Goal: Task Accomplishment & Management: Manage account settings

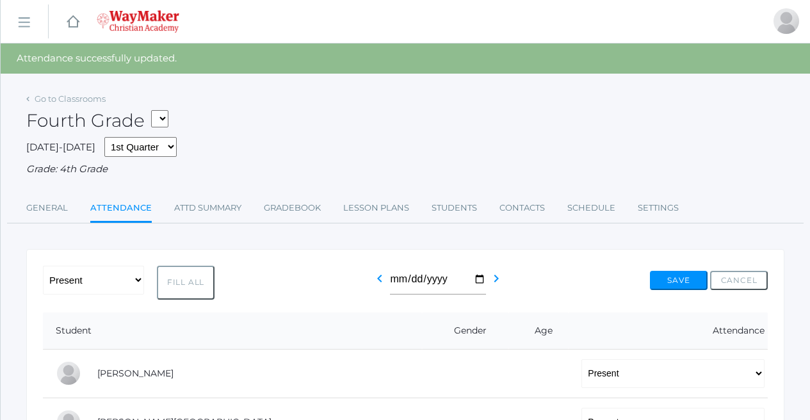
click at [675, 279] on button "Save" at bounding box center [679, 280] width 58 height 19
click at [199, 209] on link "Attd Summary" at bounding box center [207, 208] width 67 height 26
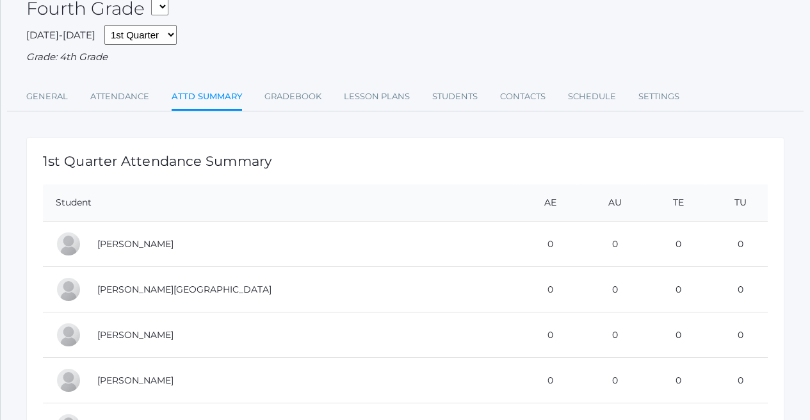
scroll to position [75, 0]
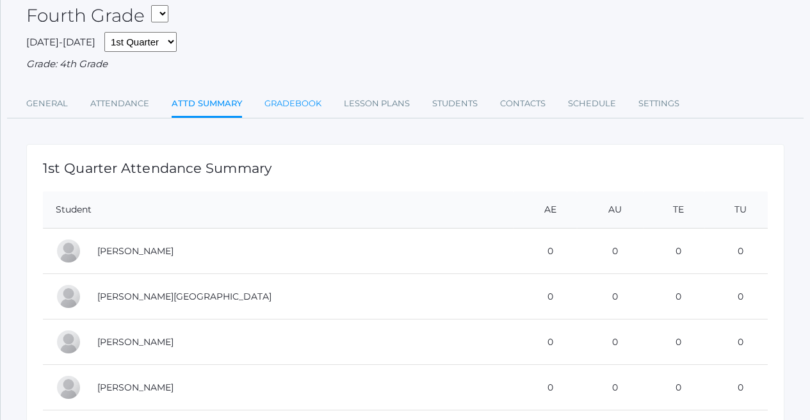
click at [303, 101] on link "Gradebook" at bounding box center [293, 104] width 57 height 26
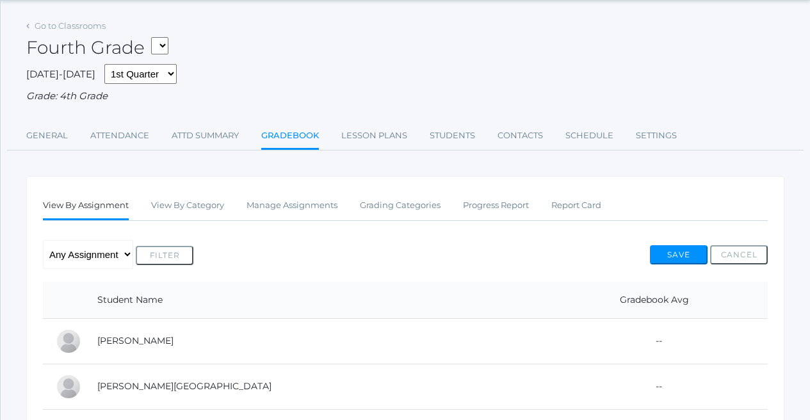
scroll to position [8, 0]
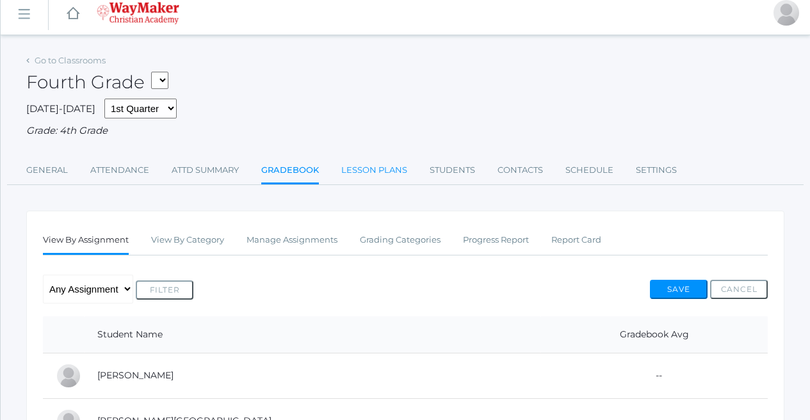
click at [372, 160] on link "Lesson Plans" at bounding box center [374, 171] width 66 height 26
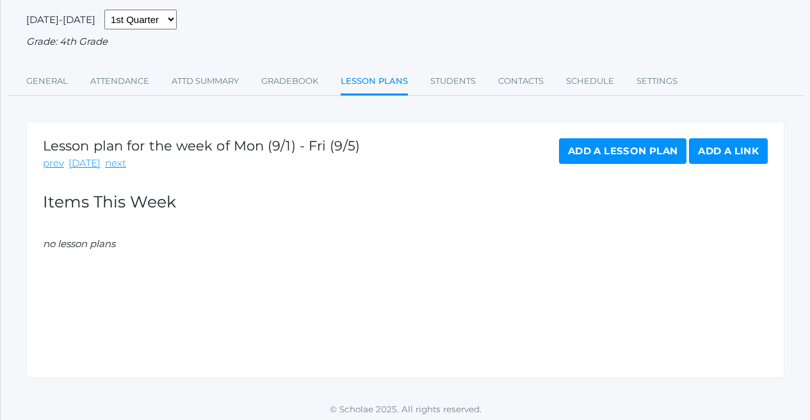
scroll to position [97, 0]
click at [605, 155] on link "Add a Lesson Plan" at bounding box center [622, 152] width 127 height 26
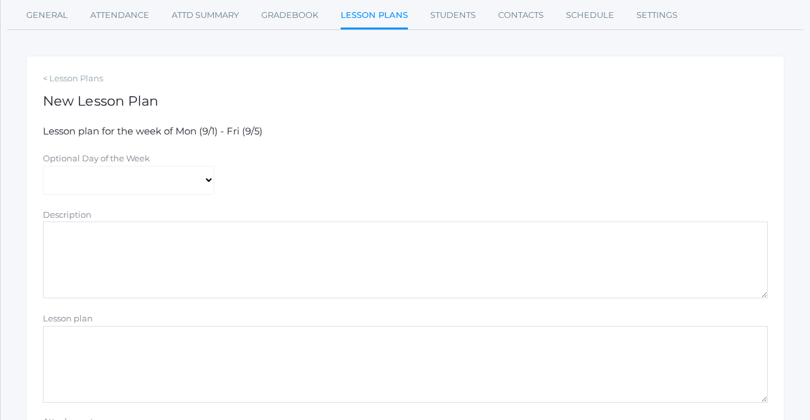
click at [192, 253] on textarea "Description" at bounding box center [405, 260] width 725 height 77
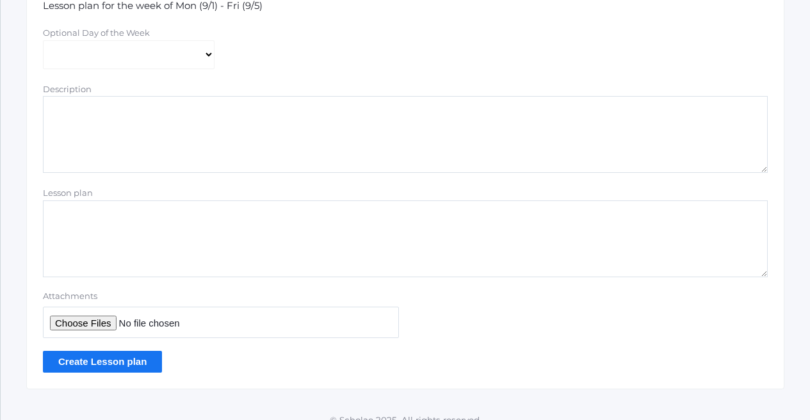
scroll to position [290, 0]
click at [191, 231] on textarea "Lesson plan" at bounding box center [405, 237] width 725 height 77
click at [194, 322] on input "Attachments" at bounding box center [221, 321] width 356 height 31
click at [420, 298] on div "Attachments" at bounding box center [406, 313] width 738 height 49
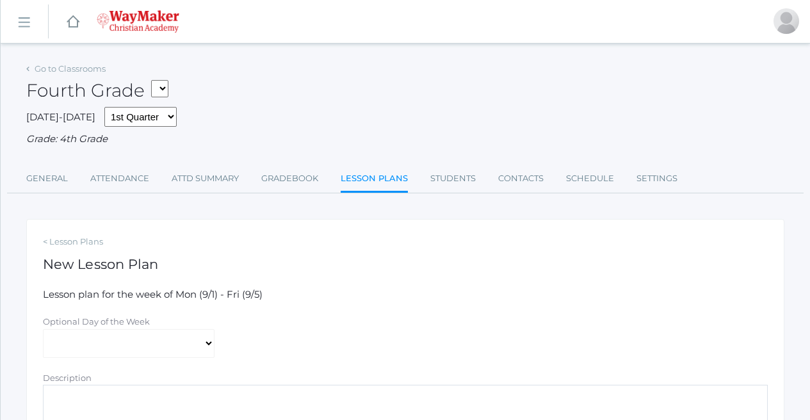
scroll to position [0, 0]
click at [443, 171] on link "Students" at bounding box center [453, 179] width 45 height 26
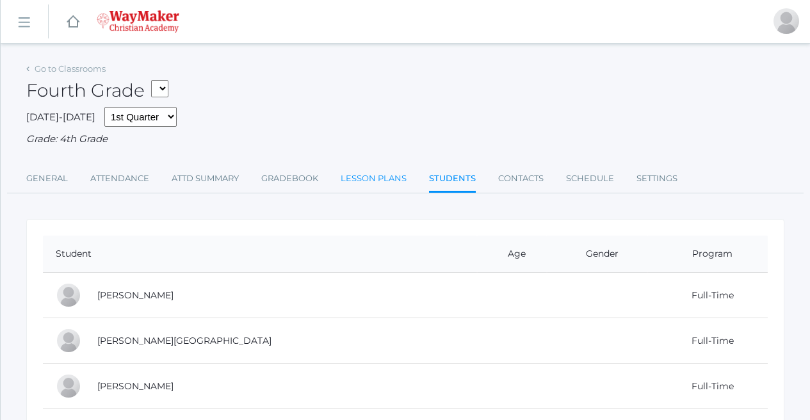
click at [391, 169] on link "Lesson Plans" at bounding box center [374, 179] width 66 height 26
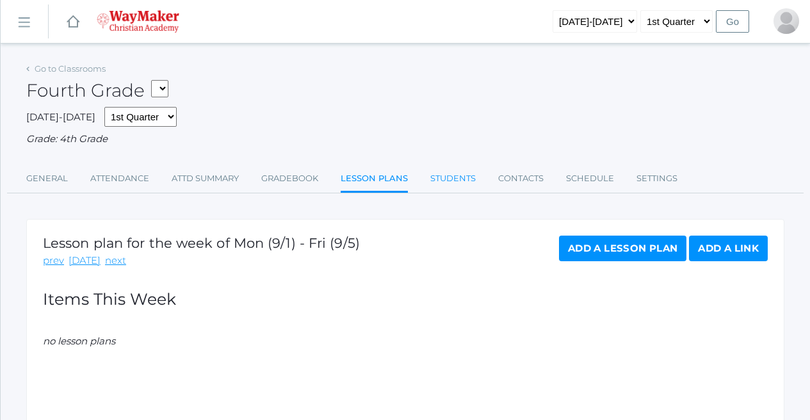
click at [445, 172] on link "Students" at bounding box center [453, 179] width 45 height 26
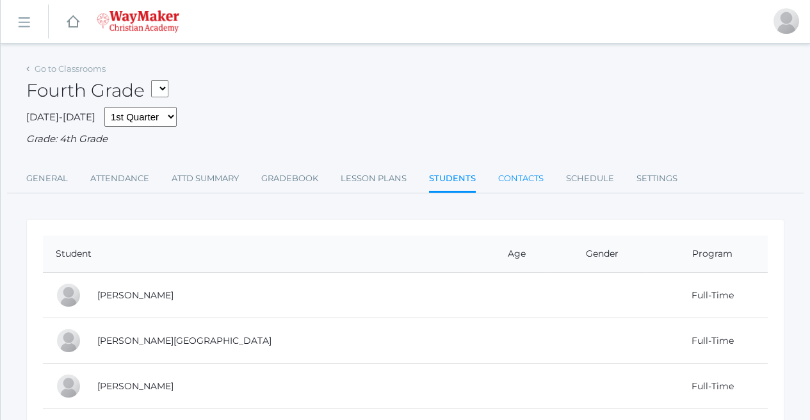
click at [527, 171] on link "Contacts" at bounding box center [520, 179] width 45 height 26
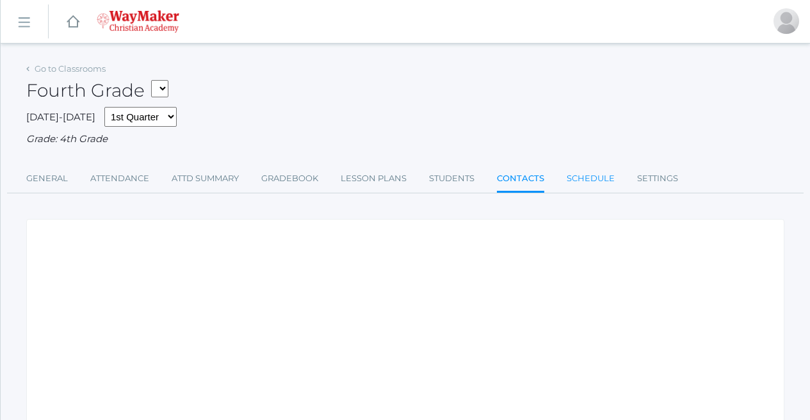
click at [584, 174] on link "Schedule" at bounding box center [591, 179] width 48 height 26
click at [514, 179] on link "Contacts" at bounding box center [519, 179] width 45 height 26
click at [554, 179] on ul "General Attendance Attd Summary Gradebook Lesson Plans Students Contacts Schedu…" at bounding box center [405, 180] width 759 height 28
click at [584, 176] on link "Schedule" at bounding box center [591, 179] width 48 height 26
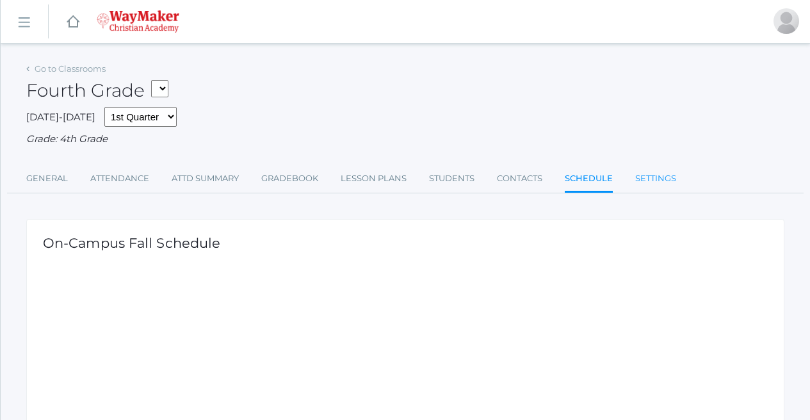
click at [662, 179] on link "Settings" at bounding box center [656, 179] width 41 height 26
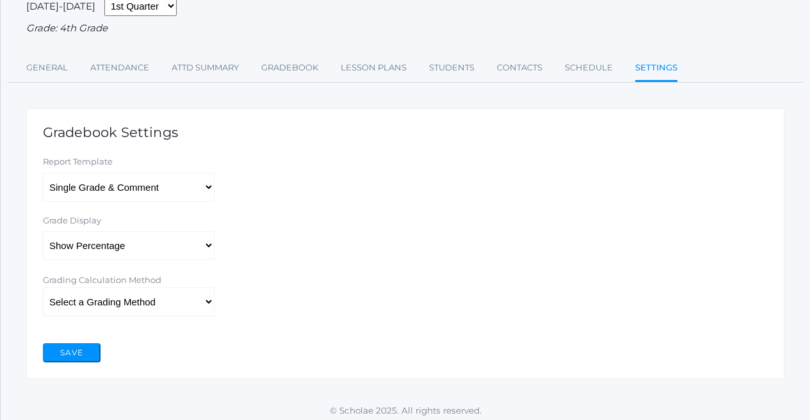
scroll to position [110, 0]
select select "1"
click at [83, 348] on button "Save" at bounding box center [72, 353] width 58 height 19
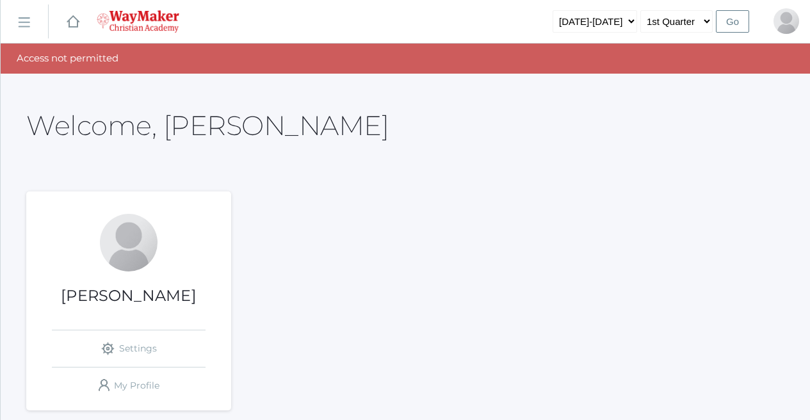
click at [26, 30] on link "icons/ui/navigation/hamburger Created with Sketch." at bounding box center [24, 21] width 47 height 35
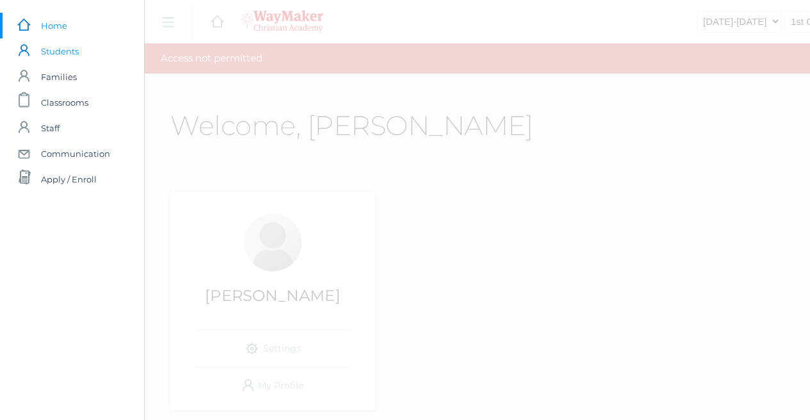
click at [68, 54] on span "Students" at bounding box center [60, 51] width 38 height 26
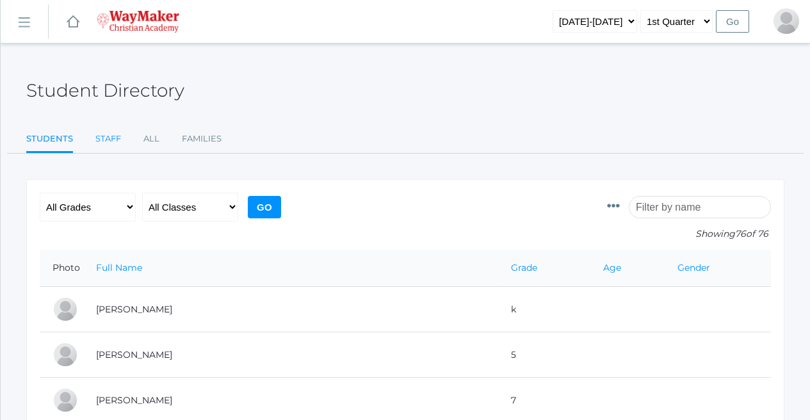
click at [113, 131] on link "Staff" at bounding box center [108, 139] width 26 height 26
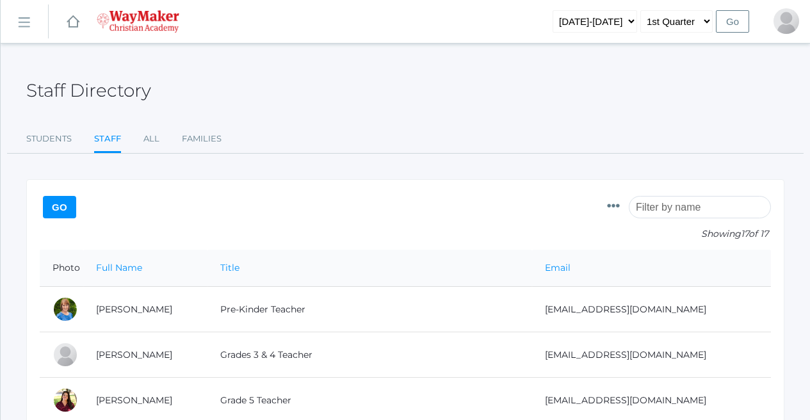
click at [31, 17] on link "icons/ui/navigation/hamburger Created with Sketch." at bounding box center [24, 21] width 47 height 35
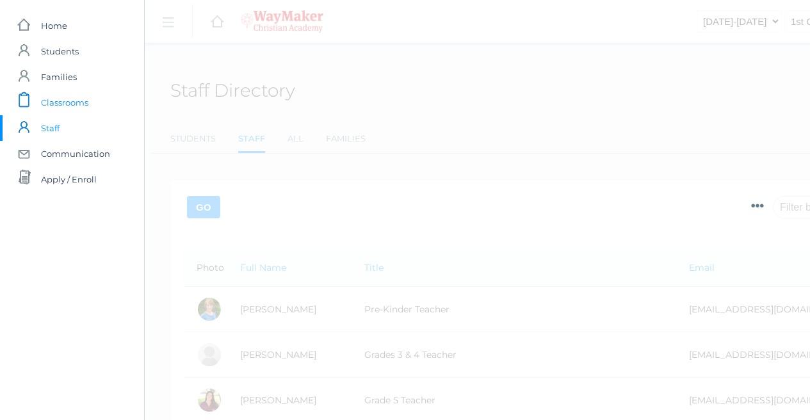
click at [56, 99] on span "Classrooms" at bounding box center [64, 103] width 47 height 26
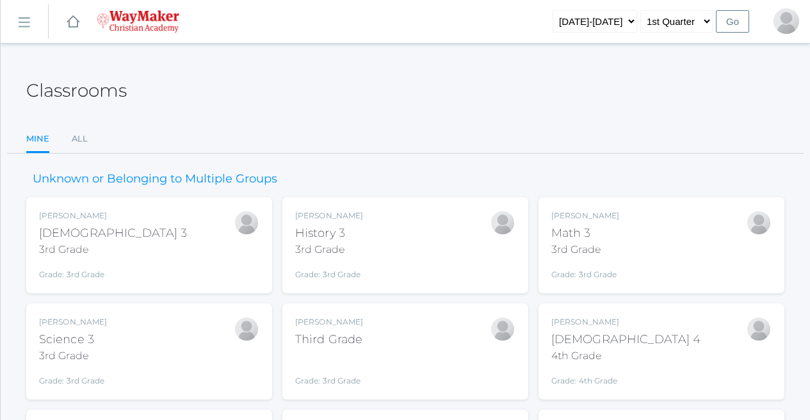
click at [139, 232] on div "Josh Bennett Bible 3 3rd Grade Grade: 3rd Grade 03ELEM" at bounding box center [149, 245] width 220 height 70
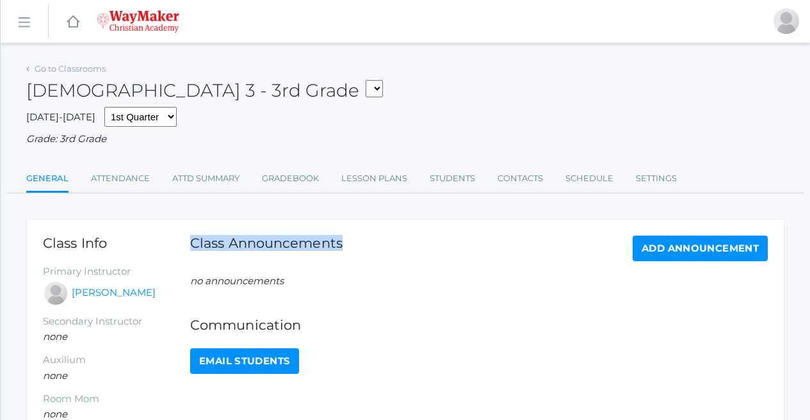
drag, startPoint x: 347, startPoint y: 243, endPoint x: 195, endPoint y: 237, distance: 152.0
click at [195, 237] on div "Class Announcements Add Announcement" at bounding box center [479, 255] width 578 height 38
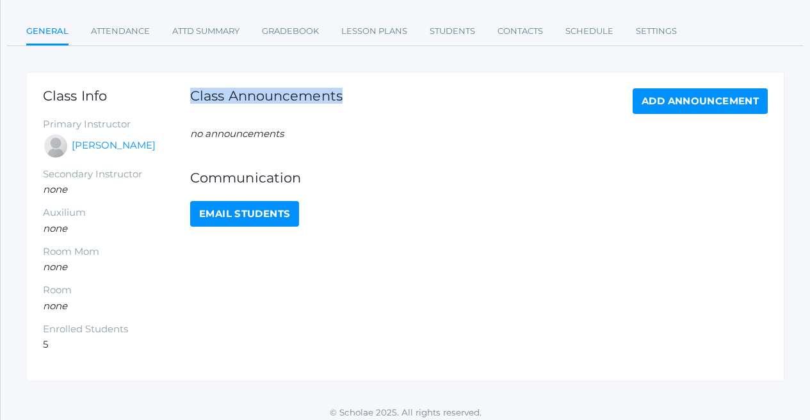
scroll to position [147, 0]
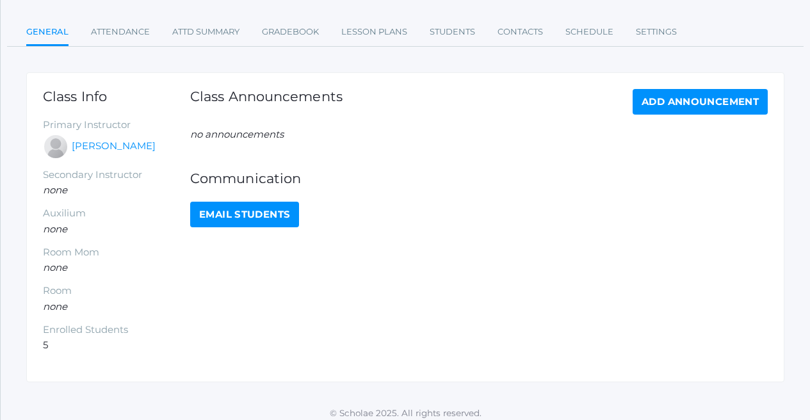
click at [189, 93] on h1 "Class Info" at bounding box center [116, 96] width 147 height 15
drag, startPoint x: 192, startPoint y: 91, endPoint x: 359, endPoint y: 86, distance: 167.3
click at [359, 89] on div "Class Announcements Add Announcement" at bounding box center [479, 108] width 578 height 38
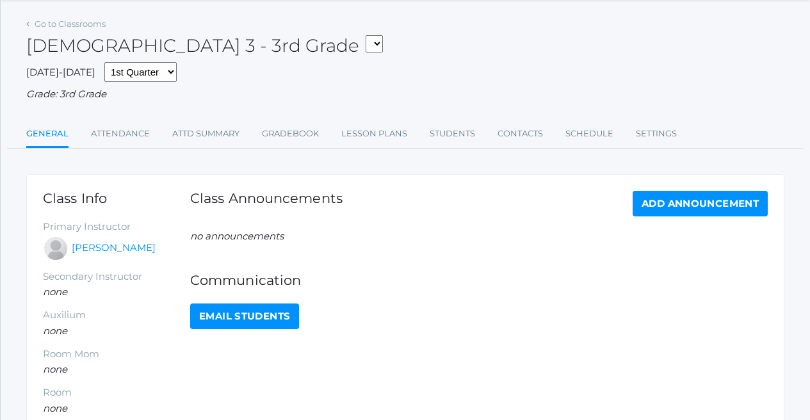
scroll to position [37, 0]
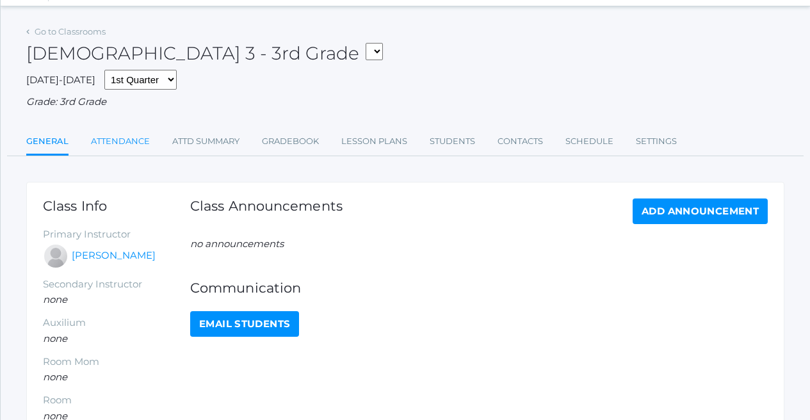
click at [132, 133] on link "Attendance" at bounding box center [120, 142] width 59 height 26
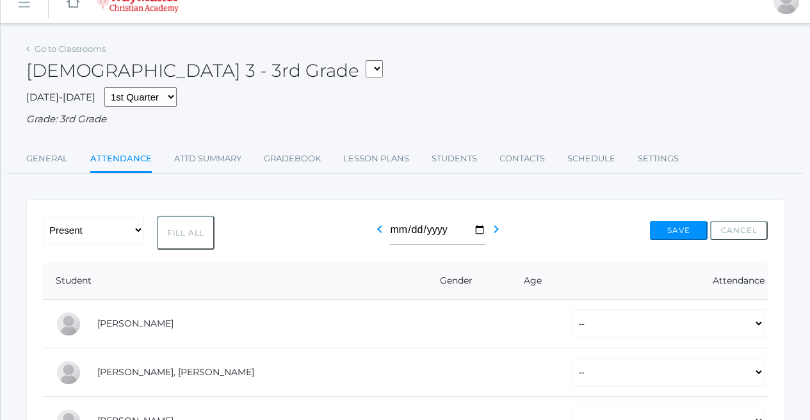
scroll to position [20, 0]
select select "2534"
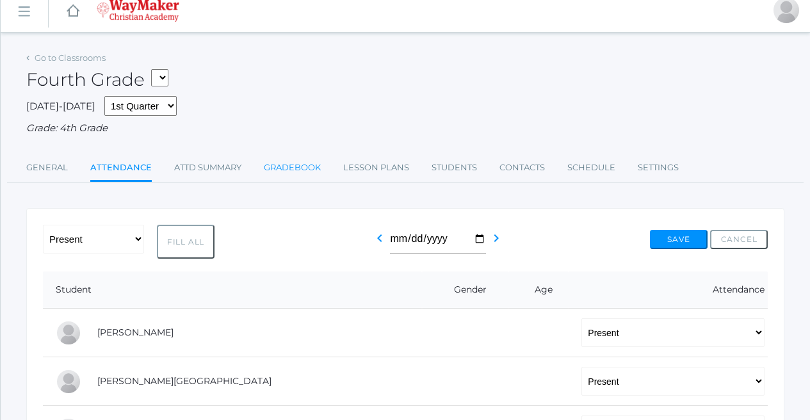
scroll to position [12, 0]
select select "2535"
